Goal: Task Accomplishment & Management: Complete application form

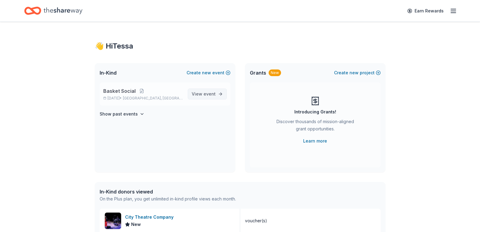
click at [211, 95] on span "event" at bounding box center [210, 93] width 12 height 5
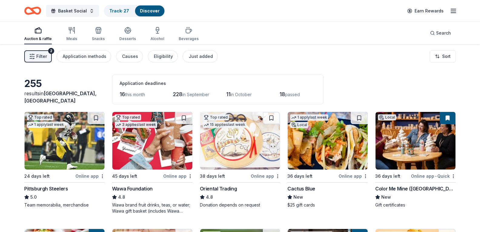
click at [46, 56] on span "Filter" at bounding box center [41, 56] width 11 height 7
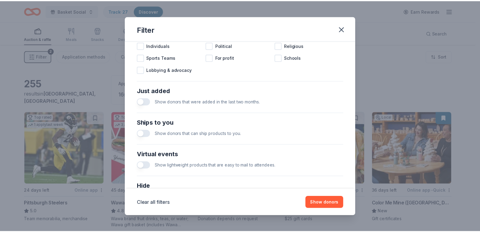
scroll to position [250, 0]
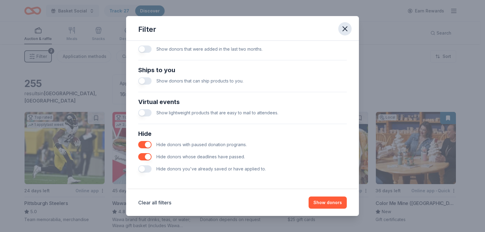
click at [343, 31] on icon "button" at bounding box center [345, 29] width 4 height 4
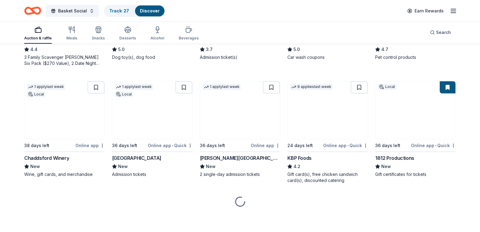
scroll to position [440, 0]
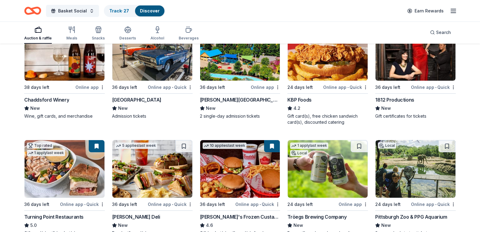
click at [88, 81] on img at bounding box center [65, 52] width 80 height 58
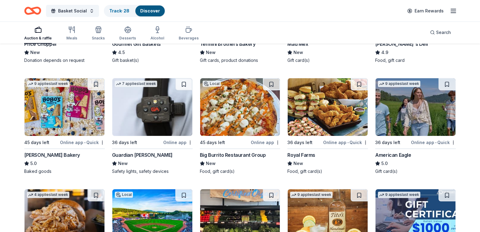
scroll to position [712, 0]
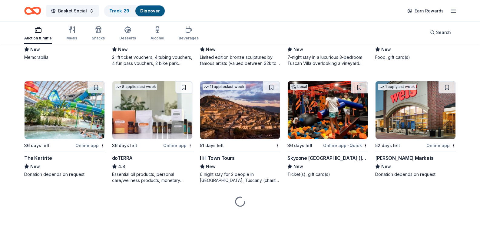
scroll to position [1583, 0]
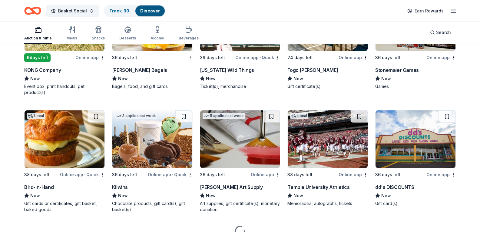
scroll to position [1730, 0]
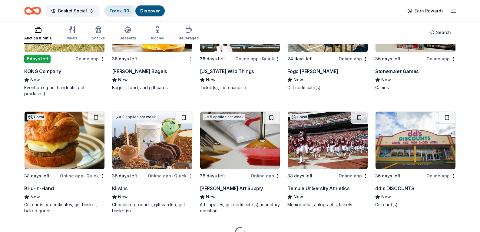
click at [129, 8] on div "Track · 30" at bounding box center [119, 10] width 30 height 11
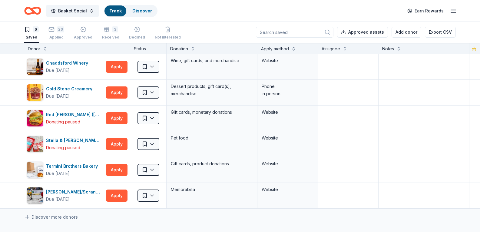
scroll to position [0, 0]
click at [128, 13] on div "Discover" at bounding box center [142, 10] width 29 height 11
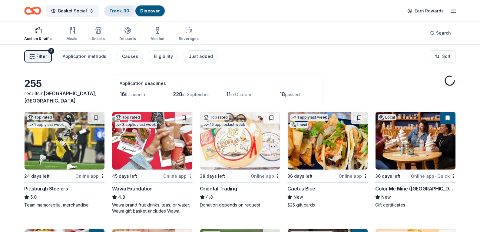
click at [116, 16] on button "Track · 30 Discover" at bounding box center [134, 11] width 61 height 12
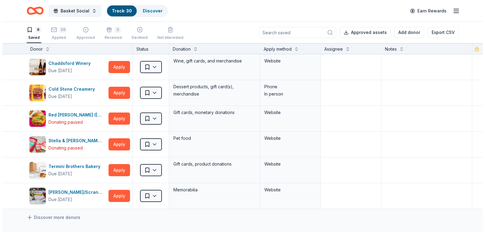
scroll to position [0, 0]
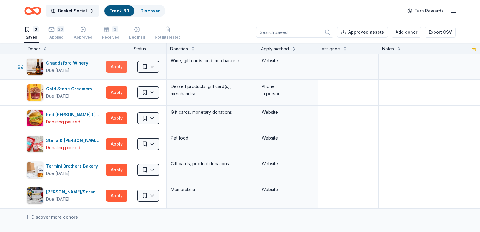
click at [114, 64] on button "Apply" at bounding box center [117, 67] width 22 height 12
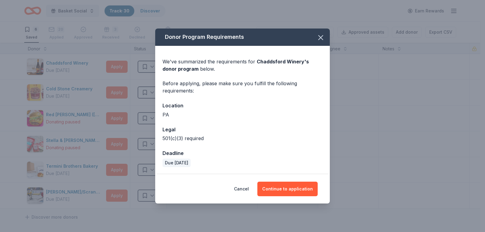
click at [291, 181] on div "Cancel Continue to application" at bounding box center [242, 188] width 174 height 29
click at [295, 186] on button "Continue to application" at bounding box center [287, 188] width 60 height 15
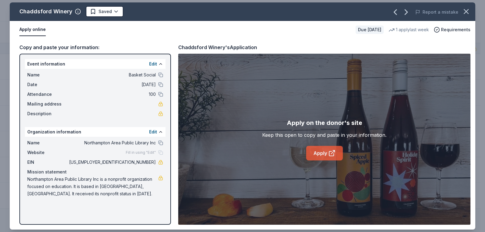
click at [313, 152] on link "Apply" at bounding box center [324, 153] width 37 height 15
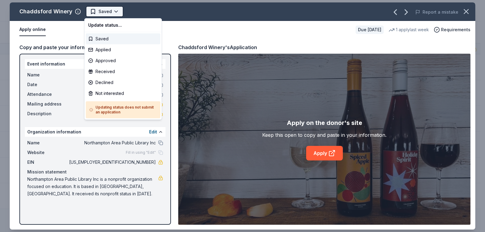
click at [112, 8] on html "Basket Social Track · 30 Discover Earn Rewards 6 Saved 20 Applied Approved 3 Re…" at bounding box center [242, 116] width 485 height 232
click at [107, 49] on div "Applied" at bounding box center [123, 49] width 75 height 11
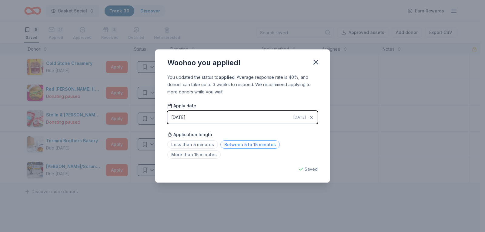
click at [240, 142] on span "Between 5 to 15 minutes" at bounding box center [249, 144] width 59 height 8
click at [317, 61] on icon "button" at bounding box center [315, 62] width 4 height 4
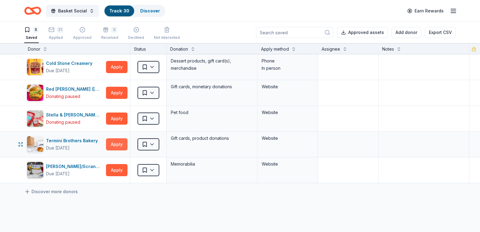
click at [110, 141] on button "Apply" at bounding box center [117, 144] width 22 height 12
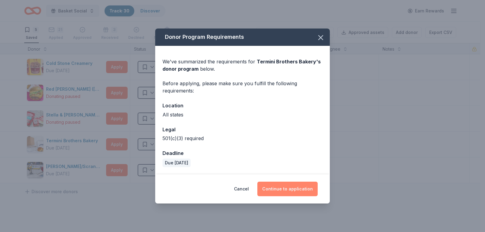
click at [306, 189] on button "Continue to application" at bounding box center [287, 188] width 60 height 15
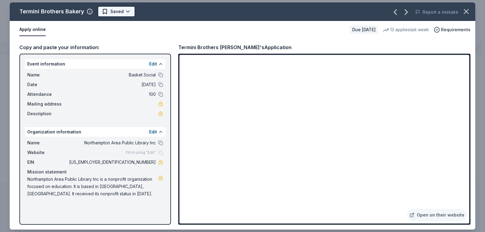
click at [122, 11] on html "Basket Social Track · 30 Discover Earn Rewards 5 Saved 21 Applied Approved 3 Re…" at bounding box center [242, 116] width 485 height 232
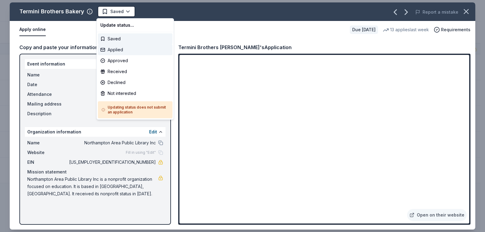
click at [123, 51] on div "Applied" at bounding box center [135, 49] width 75 height 11
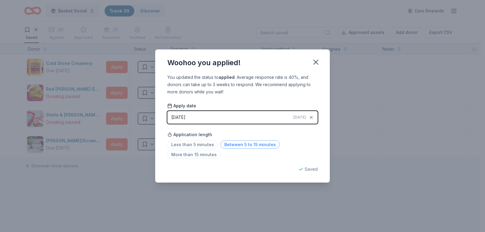
click at [235, 146] on span "Between 5 to 15 minutes" at bounding box center [249, 144] width 59 height 8
click at [316, 60] on icon "button" at bounding box center [315, 62] width 8 height 8
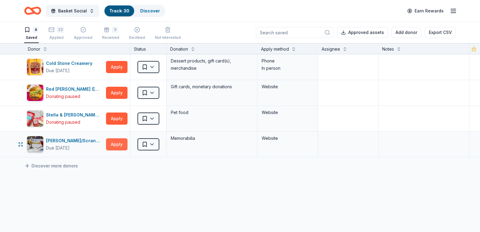
click at [116, 141] on button "Apply" at bounding box center [117, 144] width 22 height 12
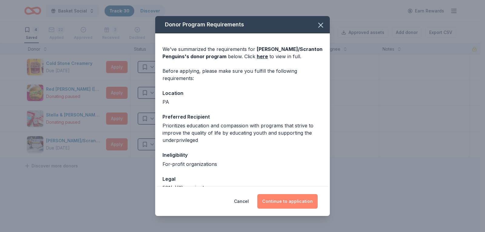
click at [289, 203] on button "Continue to application" at bounding box center [287, 201] width 60 height 15
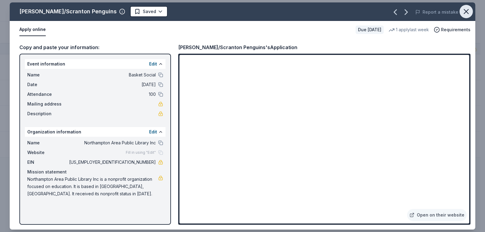
click at [471, 12] on button "button" at bounding box center [465, 11] width 13 height 13
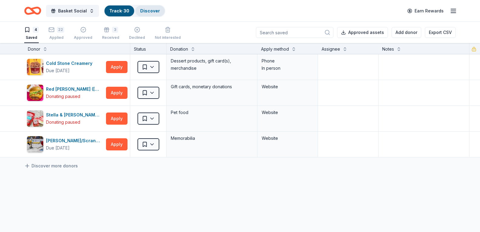
click at [138, 8] on div "Discover" at bounding box center [149, 10] width 29 height 11
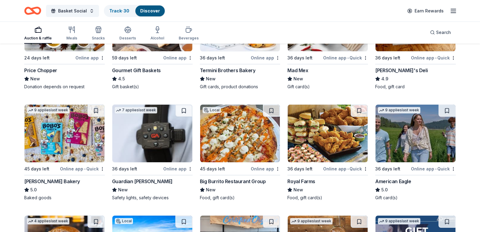
scroll to position [727, 0]
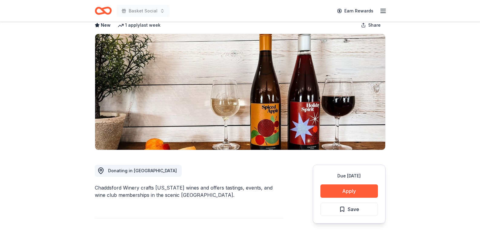
scroll to position [91, 0]
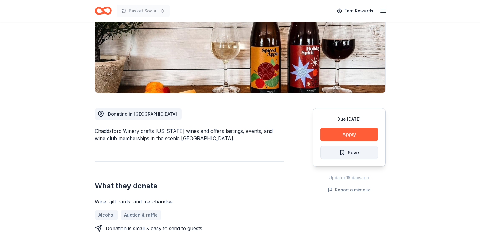
click at [361, 152] on button "Save" at bounding box center [349, 152] width 58 height 13
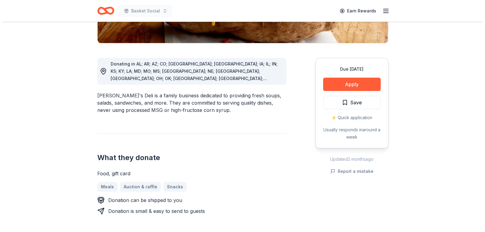
scroll to position [151, 0]
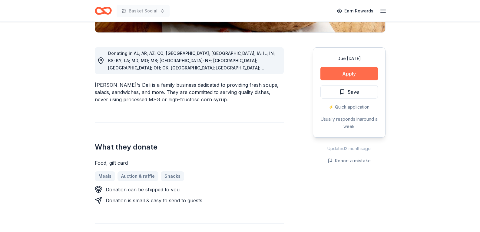
click at [346, 75] on button "Apply" at bounding box center [349, 73] width 58 height 13
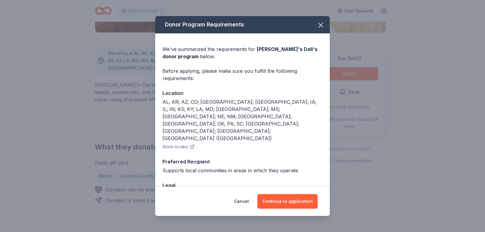
click at [306, 193] on div "Cancel Continue to application" at bounding box center [242, 201] width 174 height 29
drag, startPoint x: 305, startPoint y: 200, endPoint x: 300, endPoint y: 181, distance: 20.1
click at [304, 198] on button "Continue to application" at bounding box center [287, 201] width 60 height 15
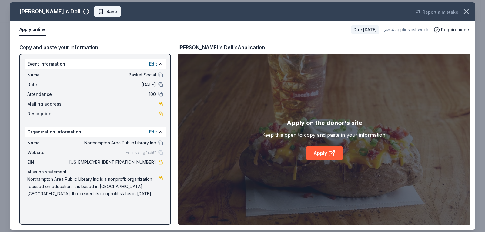
click at [106, 15] on span "Save" at bounding box center [111, 11] width 11 height 7
click at [322, 153] on link "Apply" at bounding box center [324, 153] width 37 height 15
drag, startPoint x: 79, startPoint y: 141, endPoint x: 117, endPoint y: 140, distance: 37.9
click at [117, 140] on span "Northampton Area Public Library Inc" at bounding box center [112, 142] width 88 height 7
click at [161, 141] on button at bounding box center [160, 142] width 5 height 5
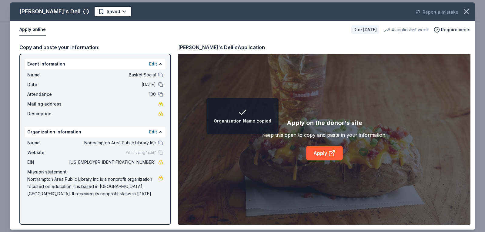
click at [161, 84] on button at bounding box center [160, 84] width 5 height 5
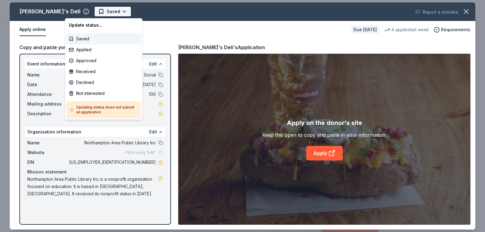
click at [73, 12] on html "Basket Social Earn Rewards Due [DATE] Share [PERSON_NAME]'s Deli 4.9 • 8 review…" at bounding box center [242, 116] width 485 height 232
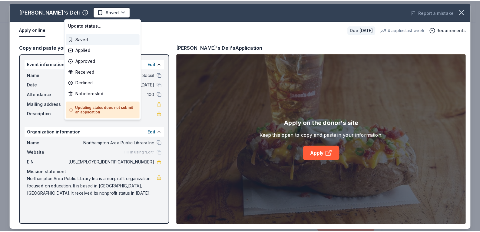
scroll to position [0, 0]
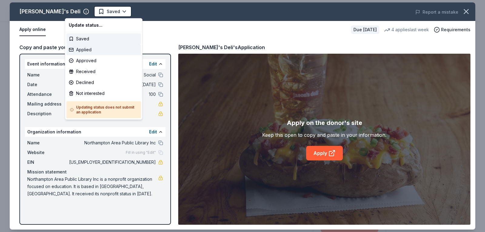
click at [81, 45] on div "Applied" at bounding box center [103, 49] width 75 height 11
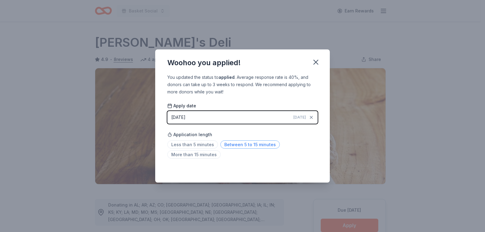
click at [247, 142] on span "Between 5 to 15 minutes" at bounding box center [249, 144] width 59 height 8
click at [317, 63] on icon "button" at bounding box center [315, 62] width 4 height 4
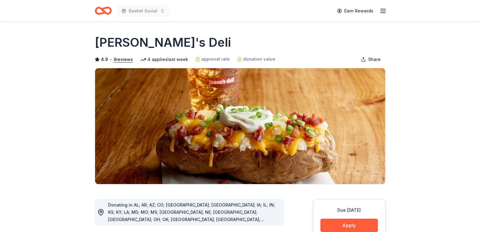
click at [115, 14] on div "Basket Social" at bounding box center [132, 11] width 75 height 14
click at [100, 12] on icon "Home" at bounding box center [103, 11] width 17 height 14
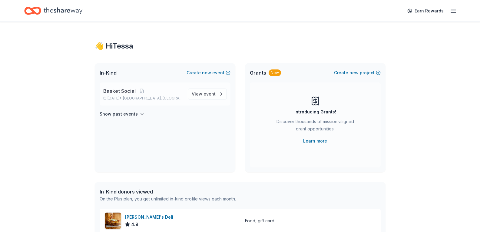
click at [220, 91] on link "View event" at bounding box center [207, 93] width 39 height 11
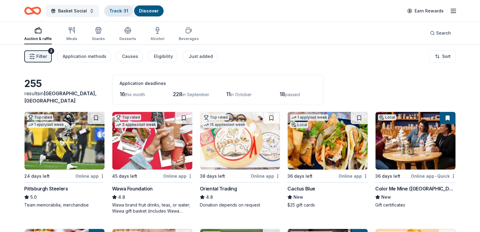
click at [120, 9] on div "Track · 31" at bounding box center [118, 10] width 28 height 11
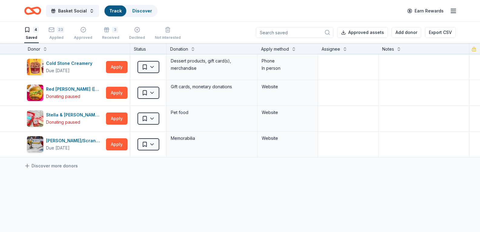
scroll to position [0, 0]
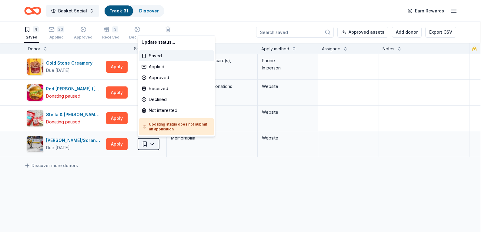
click at [148, 144] on html "10% Basket Social Track · 31 Discover Earn Rewards 4 Saved 23 Applied Approved …" at bounding box center [242, 116] width 485 height 232
click at [150, 109] on div "Not interested" at bounding box center [176, 110] width 75 height 11
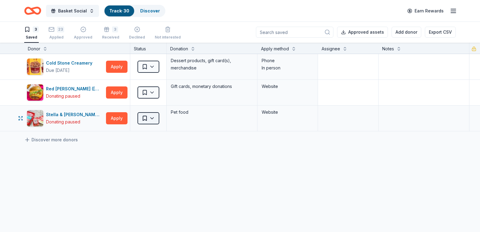
click at [143, 120] on html "10% Basket Social Track · 30 Discover Earn Rewards 3 Saved 23 Applied Approved …" at bounding box center [240, 116] width 480 height 232
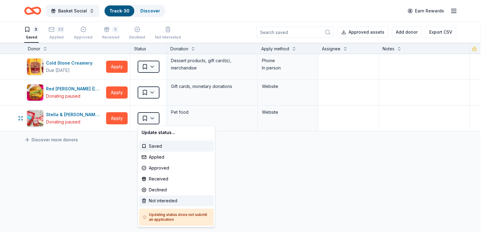
click at [158, 201] on div "Not interested" at bounding box center [176, 200] width 75 height 11
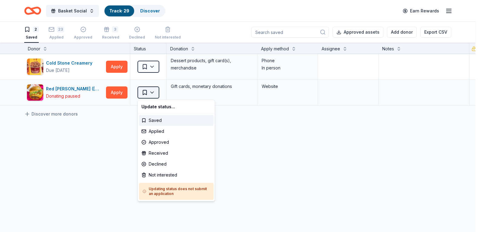
click at [148, 89] on html "10% Basket Social Track · 29 Discover Earn Rewards 2 Saved 23 Applied Approved …" at bounding box center [240, 116] width 480 height 232
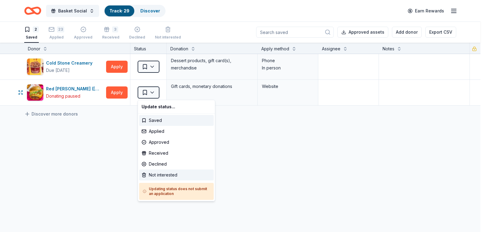
click at [168, 171] on div "Not interested" at bounding box center [176, 174] width 75 height 11
